Goal: Transaction & Acquisition: Purchase product/service

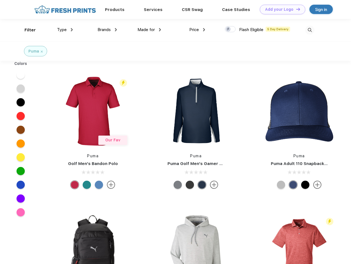
click at [280, 9] on link "Add your Logo Design Tool" at bounding box center [282, 10] width 45 height 10
click at [0, 0] on div "Design Tool" at bounding box center [0, 0] width 0 height 0
click at [296, 9] on link "Add your Logo Design Tool" at bounding box center [282, 10] width 45 height 10
click at [26, 30] on div "Filter" at bounding box center [30, 30] width 11 height 6
click at [65, 30] on span "Type" at bounding box center [62, 29] width 10 height 5
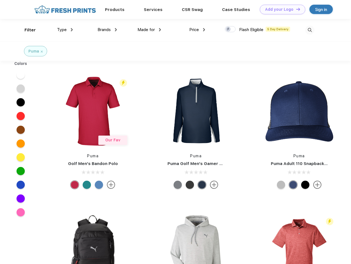
click at [107, 30] on span "Brands" at bounding box center [103, 29] width 13 height 5
click at [149, 30] on span "Made for" at bounding box center [145, 29] width 17 height 5
click at [197, 30] on span "Price" at bounding box center [194, 29] width 10 height 5
click at [230, 29] on div at bounding box center [230, 29] width 11 height 6
click at [228, 29] on input "checkbox" at bounding box center [227, 28] width 4 height 4
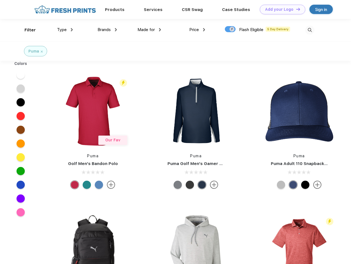
click at [310, 30] on img at bounding box center [309, 30] width 9 height 9
